Goal: Transaction & Acquisition: Purchase product/service

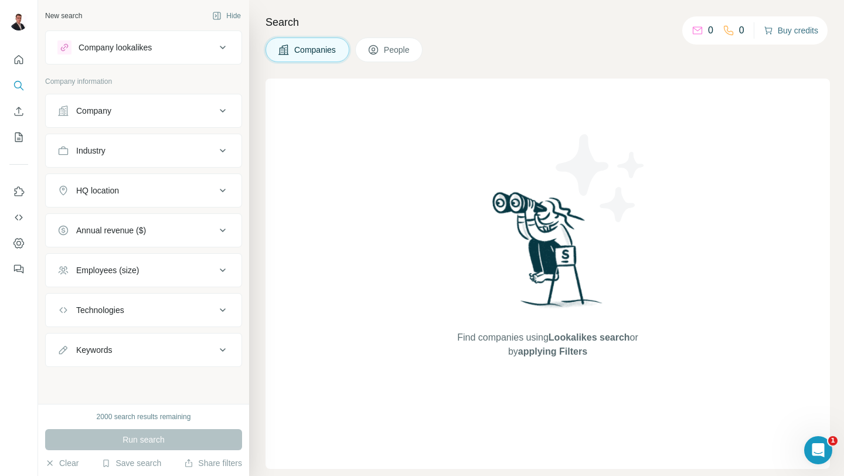
click at [773, 30] on button "Buy credits" at bounding box center [791, 30] width 55 height 16
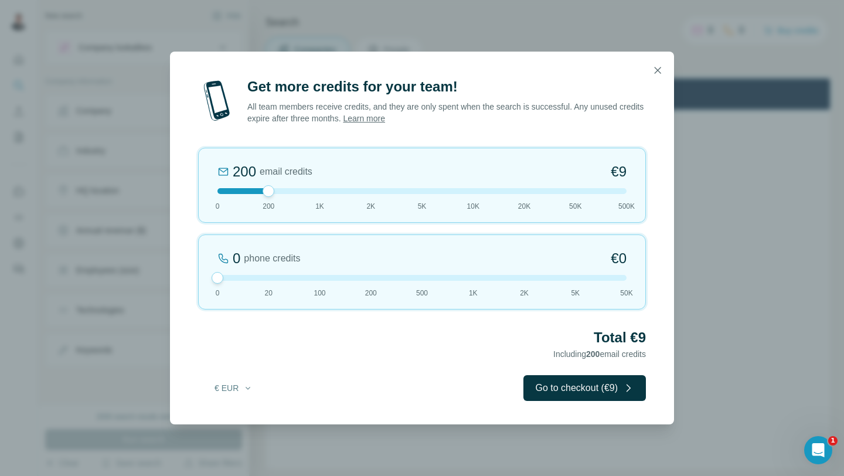
drag, startPoint x: 263, startPoint y: 277, endPoint x: 178, endPoint y: 277, distance: 85.6
click at [178, 277] on div "Get more credits for your team! All team members receive credits, and they are …" at bounding box center [422, 250] width 504 height 347
click at [590, 387] on button "Go to checkout (€9)" at bounding box center [585, 388] width 123 height 26
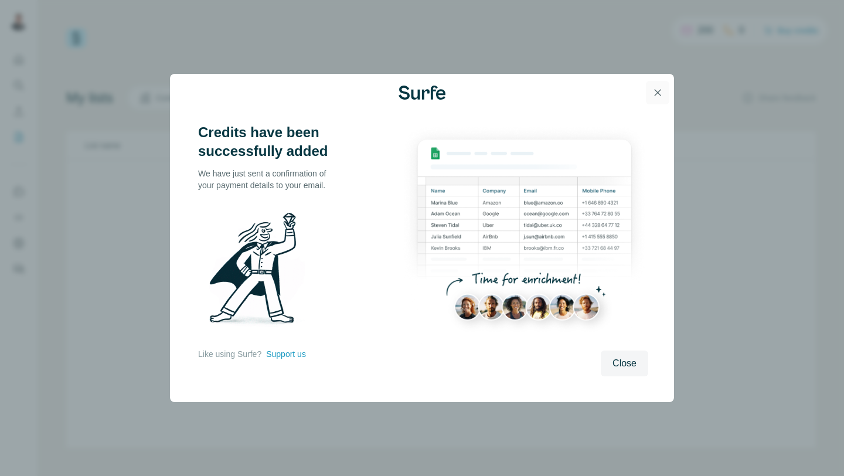
click at [660, 91] on icon "button" at bounding box center [658, 93] width 12 height 12
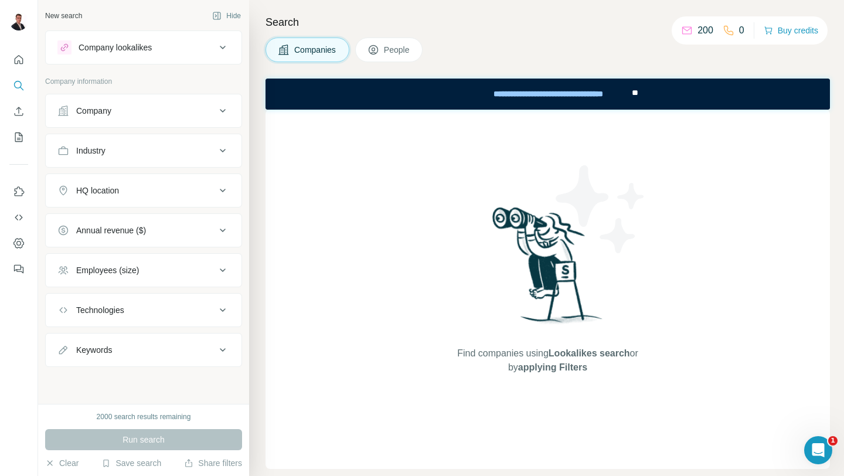
click at [539, 178] on div "Find companies using Lookalikes search or by applying Filters" at bounding box center [548, 289] width 211 height 359
